Goal: Leave review/rating

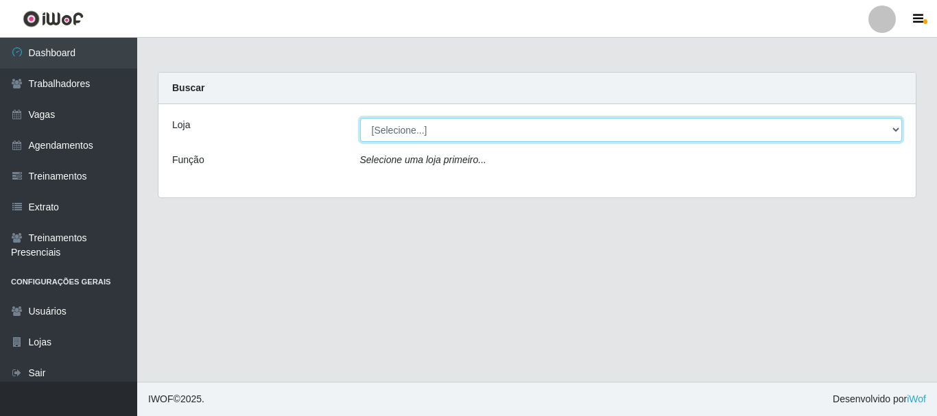
drag, startPoint x: 425, startPoint y: 121, endPoint x: 417, endPoint y: 136, distance: 16.6
click at [425, 123] on select "[Selecione...] O Cestão - [GEOGRAPHIC_DATA]" at bounding box center [631, 130] width 542 height 24
select select "238"
click at [360, 118] on select "[Selecione...] O Cestão - [GEOGRAPHIC_DATA]" at bounding box center [631, 130] width 542 height 24
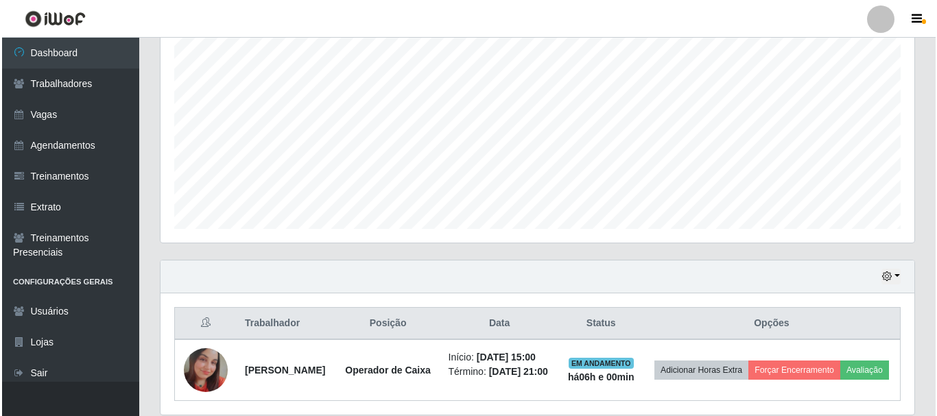
scroll to position [336, 0]
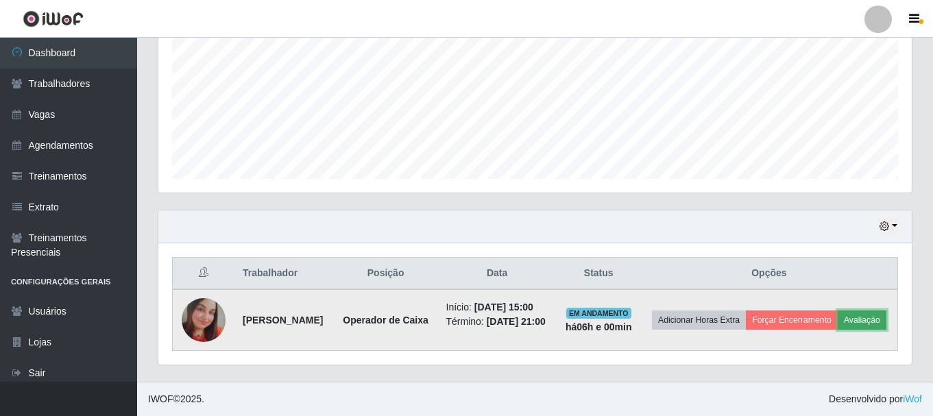
click at [838, 315] on button "Avaliação" at bounding box center [862, 320] width 49 height 19
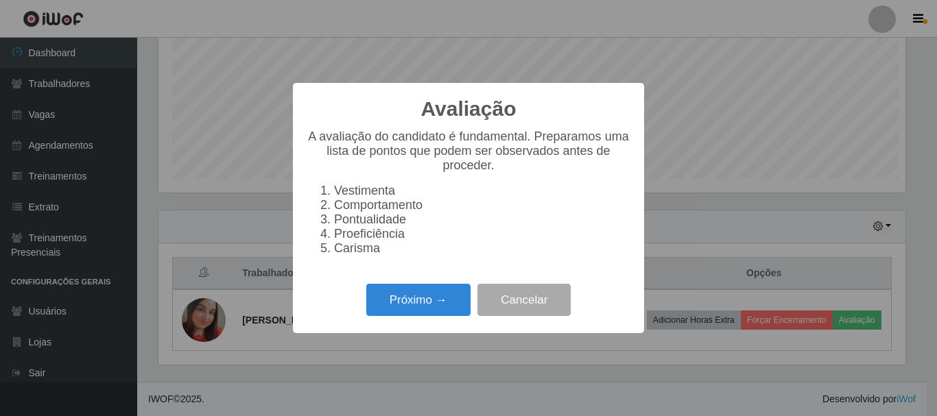
scroll to position [285, 747]
click at [413, 300] on button "Próximo →" at bounding box center [418, 300] width 104 height 32
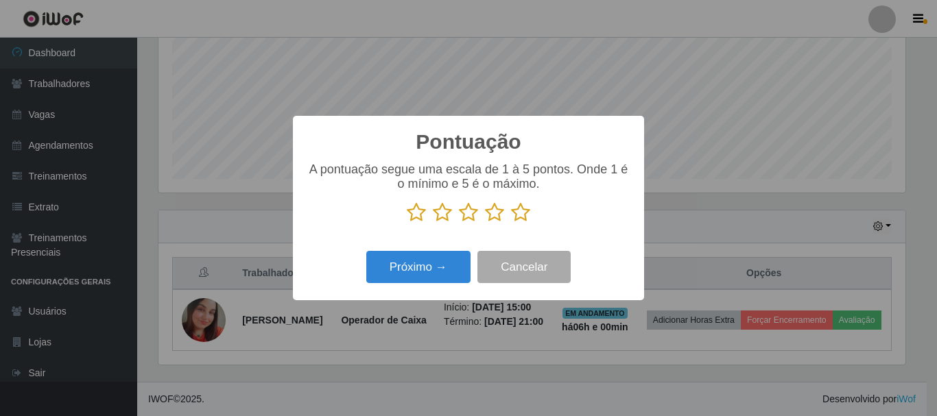
scroll to position [685338, 684876]
click at [527, 210] on icon at bounding box center [520, 212] width 19 height 21
click at [511, 223] on input "radio" at bounding box center [511, 223] width 0 height 0
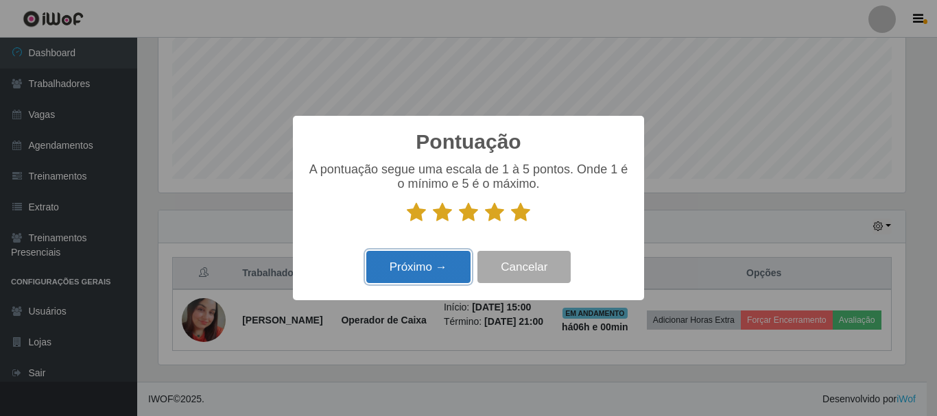
click at [450, 266] on button "Próximo →" at bounding box center [418, 267] width 104 height 32
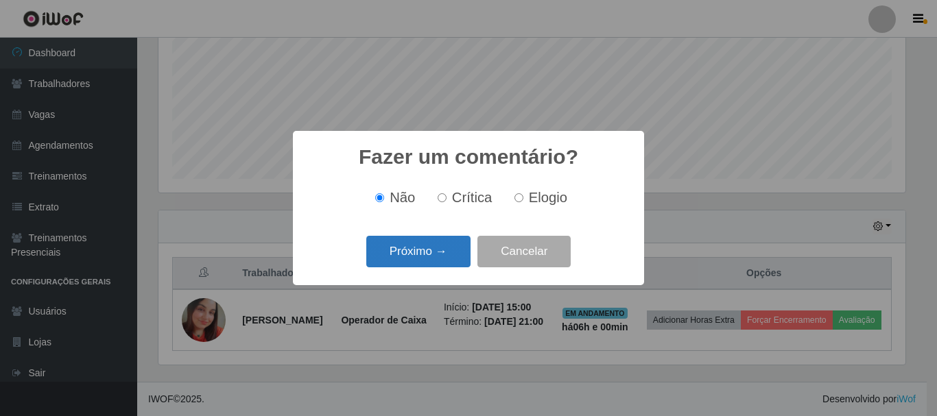
click at [439, 248] on button "Próximo →" at bounding box center [418, 252] width 104 height 32
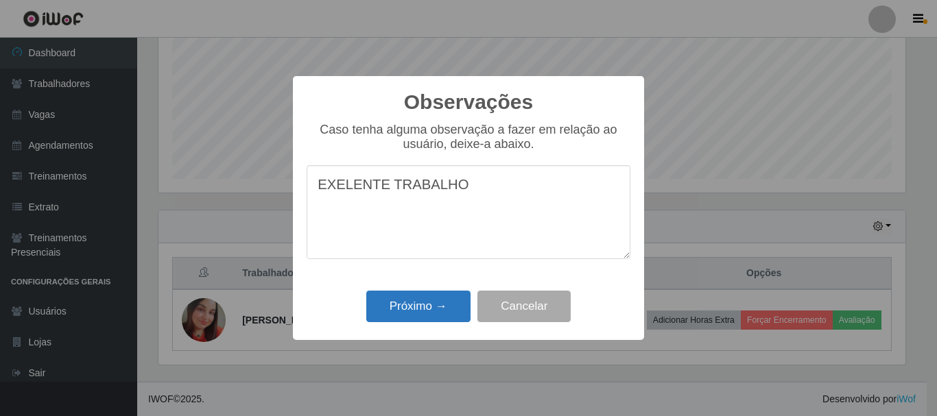
type textarea "EXELENTE TRABALHO"
click at [406, 306] on button "Próximo →" at bounding box center [418, 307] width 104 height 32
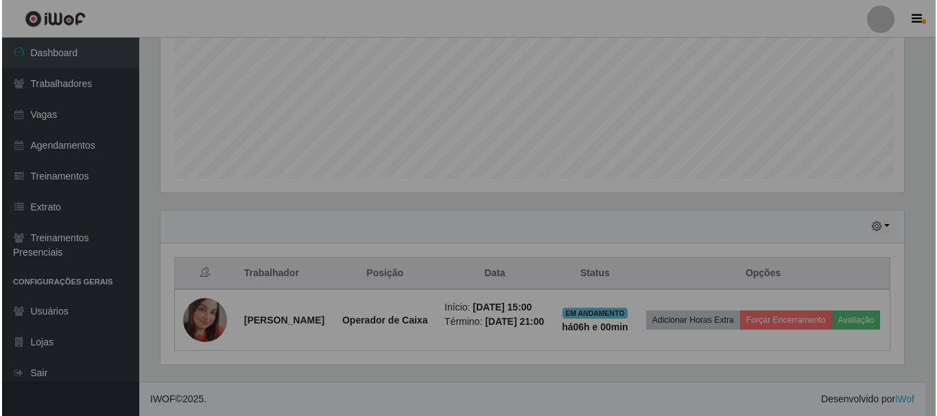
scroll to position [285, 753]
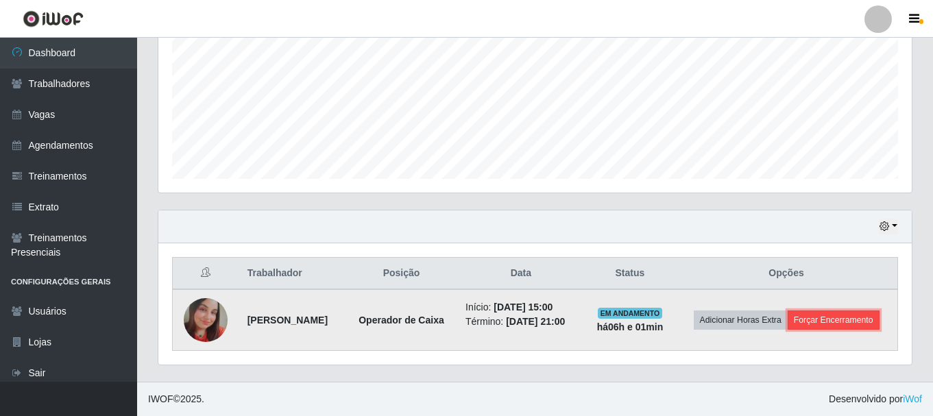
click at [788, 326] on button "Forçar Encerramento" at bounding box center [834, 320] width 92 height 19
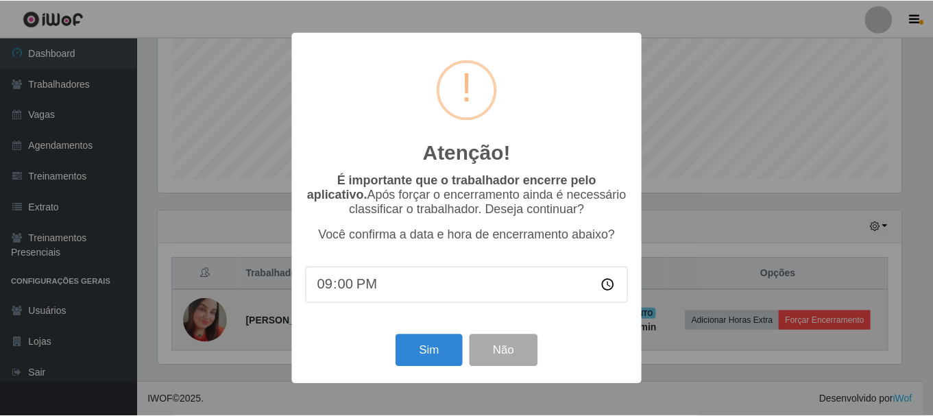
scroll to position [285, 747]
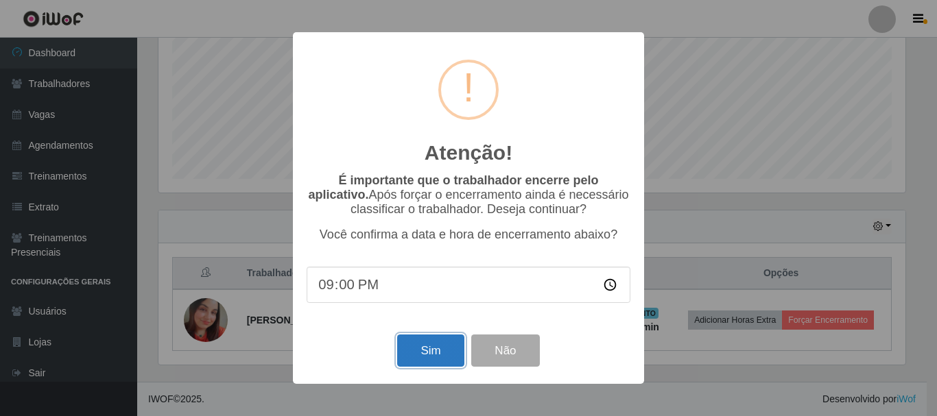
click at [427, 344] on button "Sim" at bounding box center [430, 351] width 67 height 32
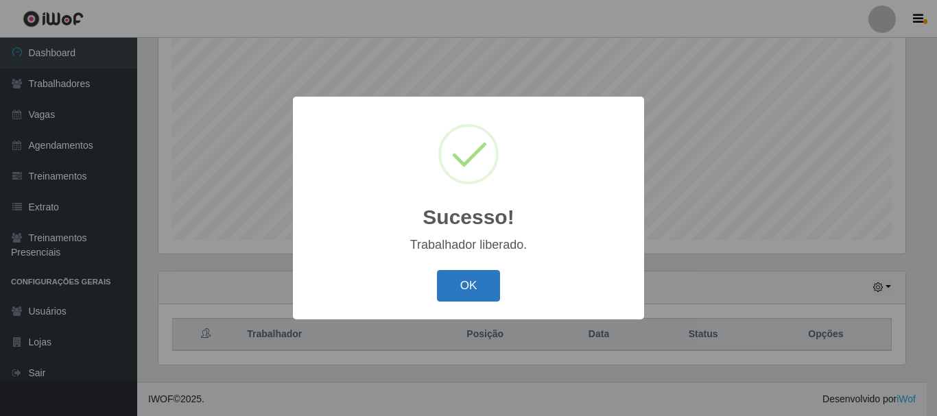
click at [494, 287] on button "OK" at bounding box center [469, 286] width 64 height 32
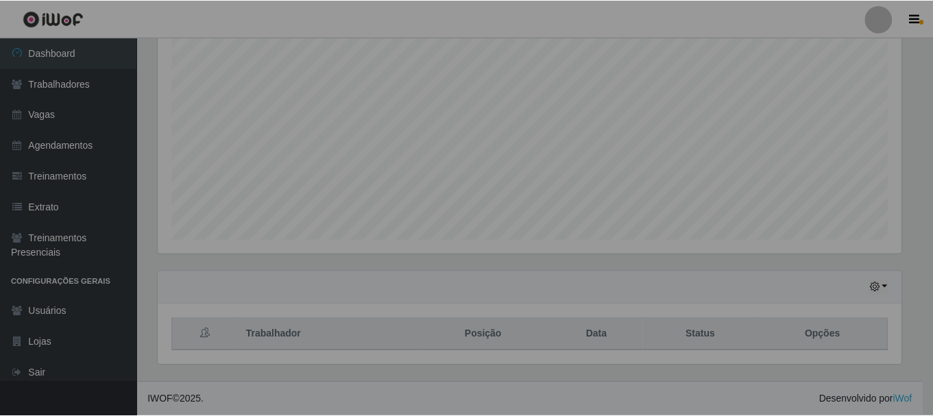
scroll to position [285, 753]
